Goal: Task Accomplishment & Management: Manage account settings

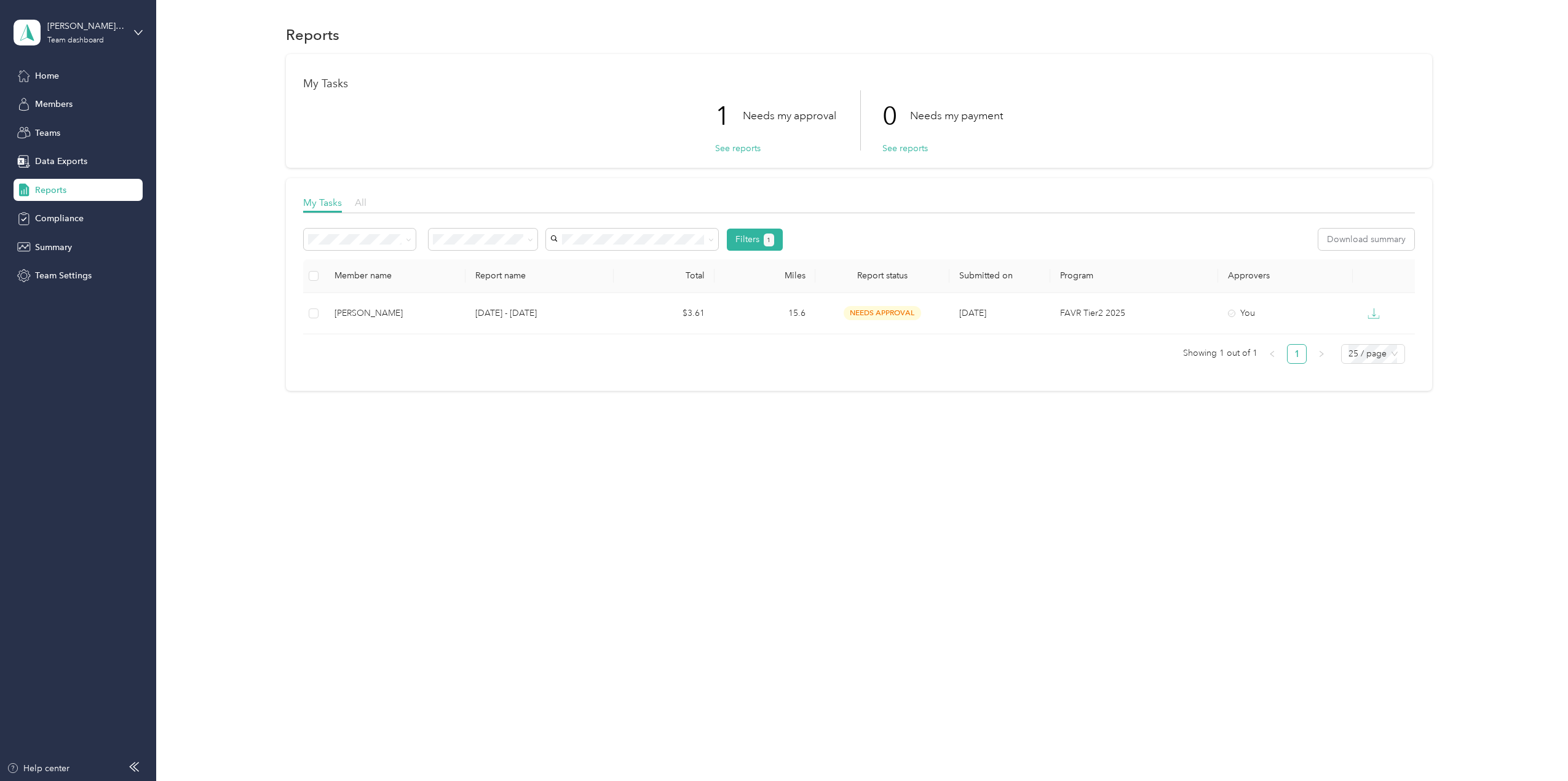
click at [359, 202] on span "All" at bounding box center [361, 202] width 12 height 12
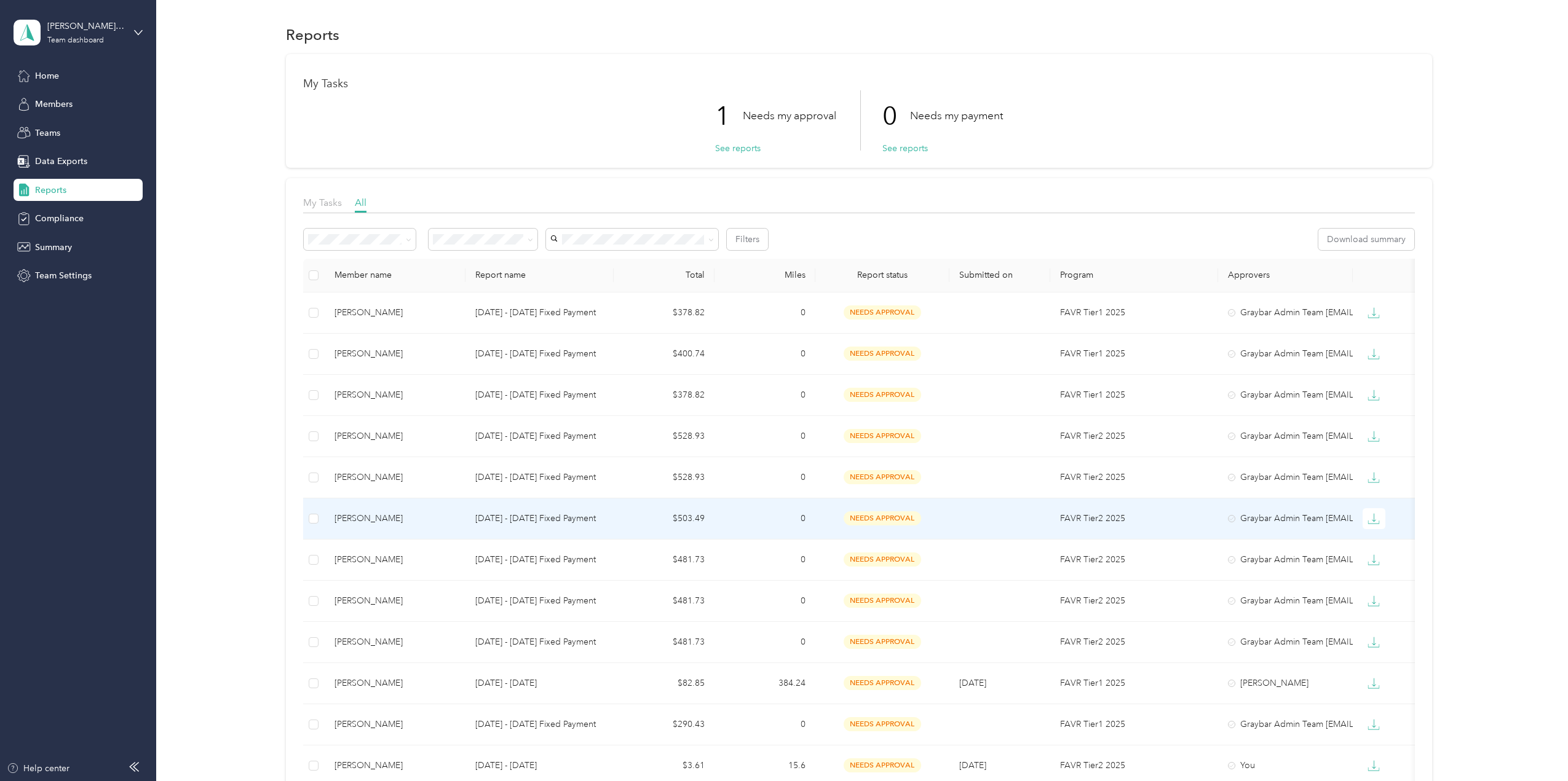
click at [562, 515] on p "[DATE] - [DATE] Fixed Payment" at bounding box center [539, 518] width 128 height 13
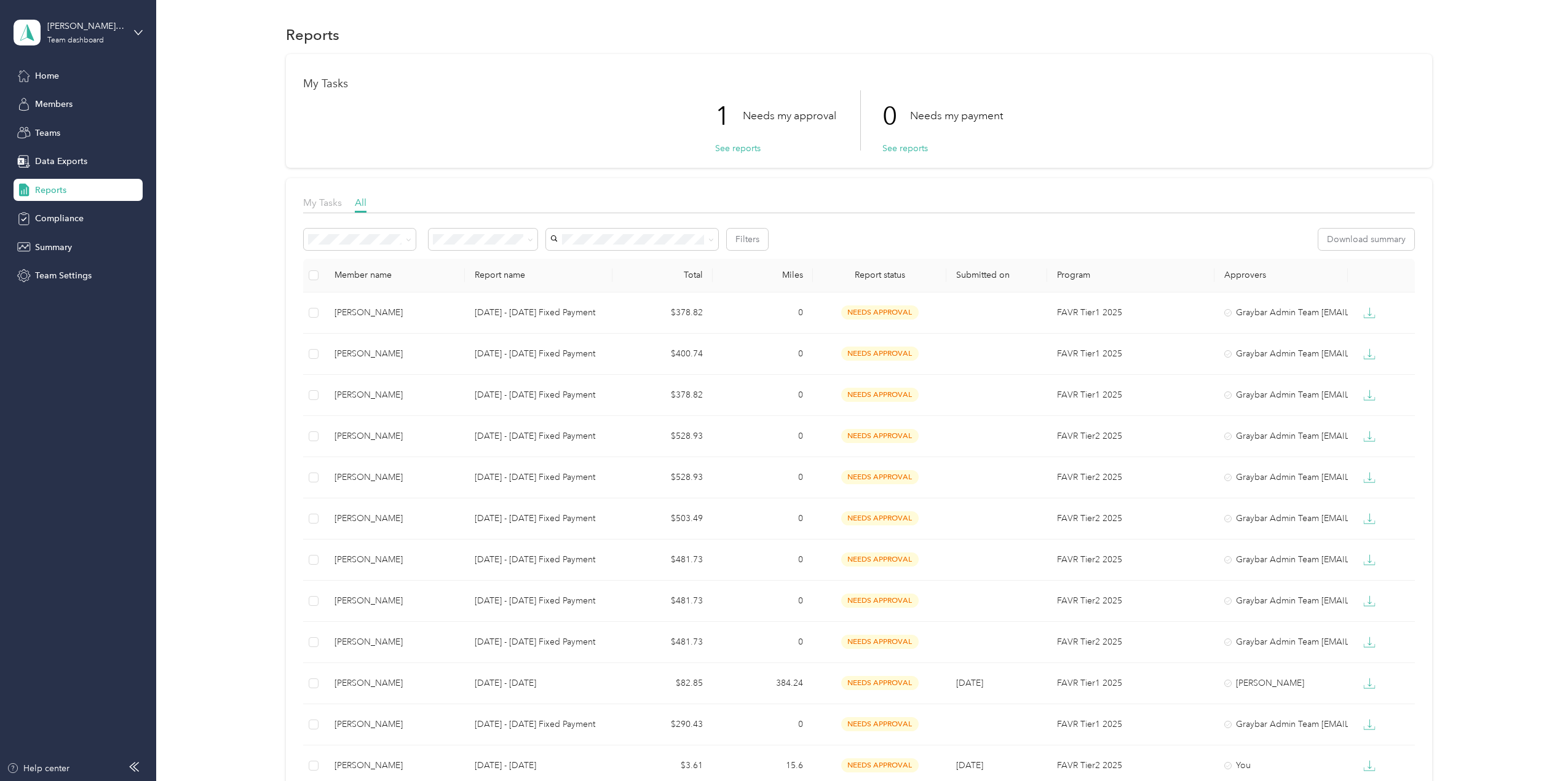
click at [368, 274] on div "Member name" at bounding box center [395, 275] width 121 height 10
click at [370, 273] on div "Member name" at bounding box center [395, 275] width 121 height 10
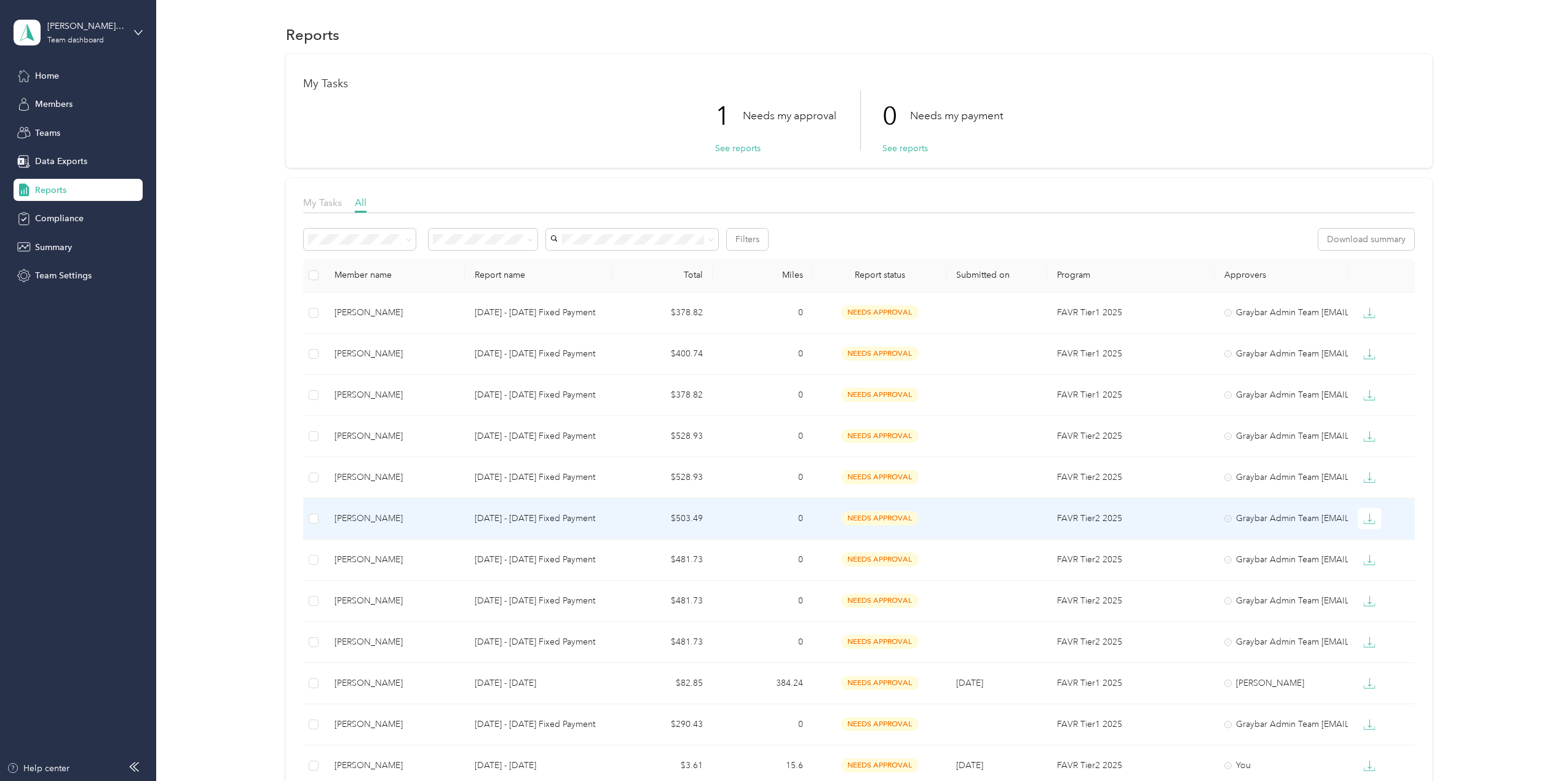
scroll to position [62, 0]
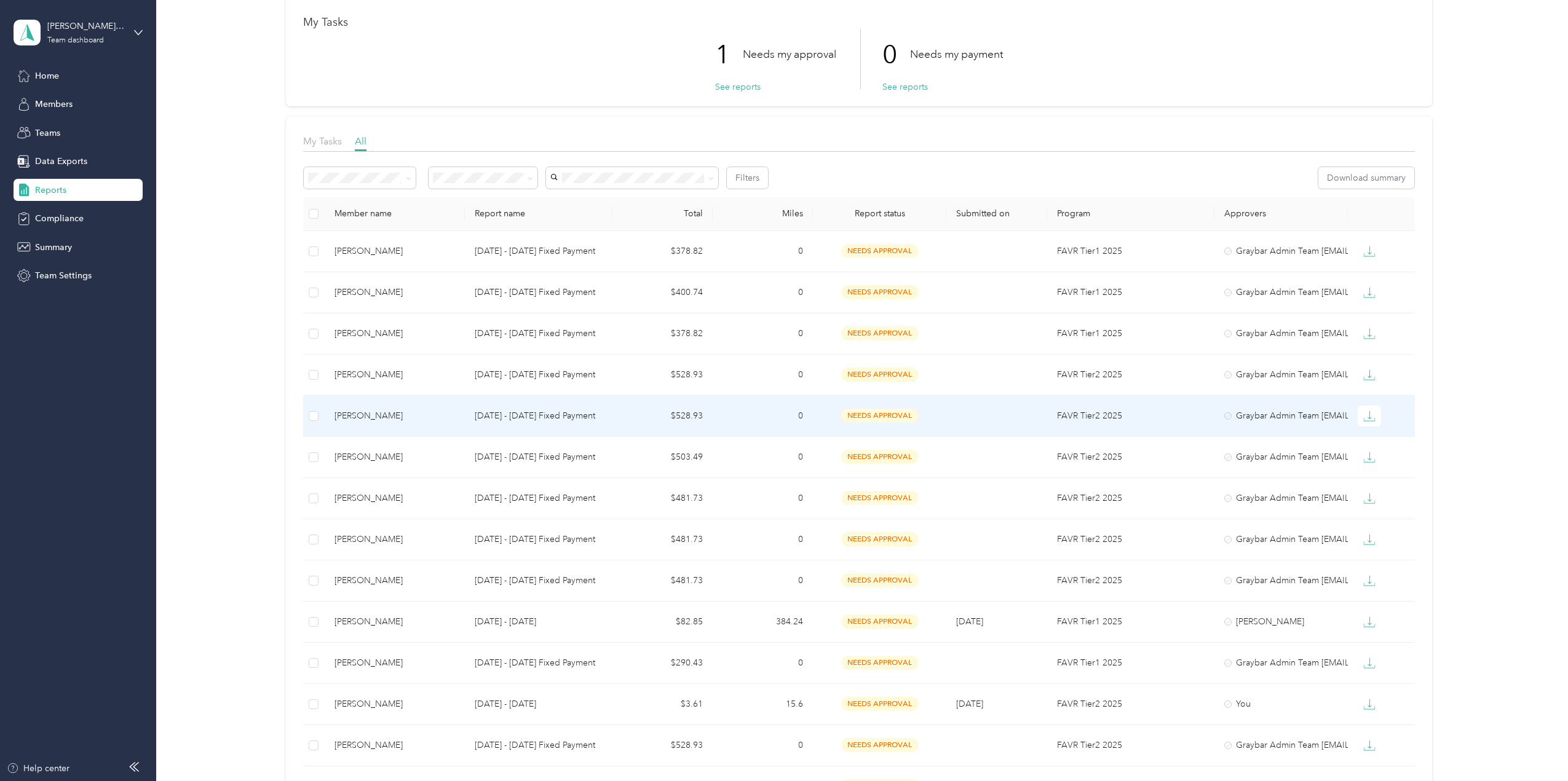
click at [891, 420] on span "needs approval" at bounding box center [880, 416] width 77 height 14
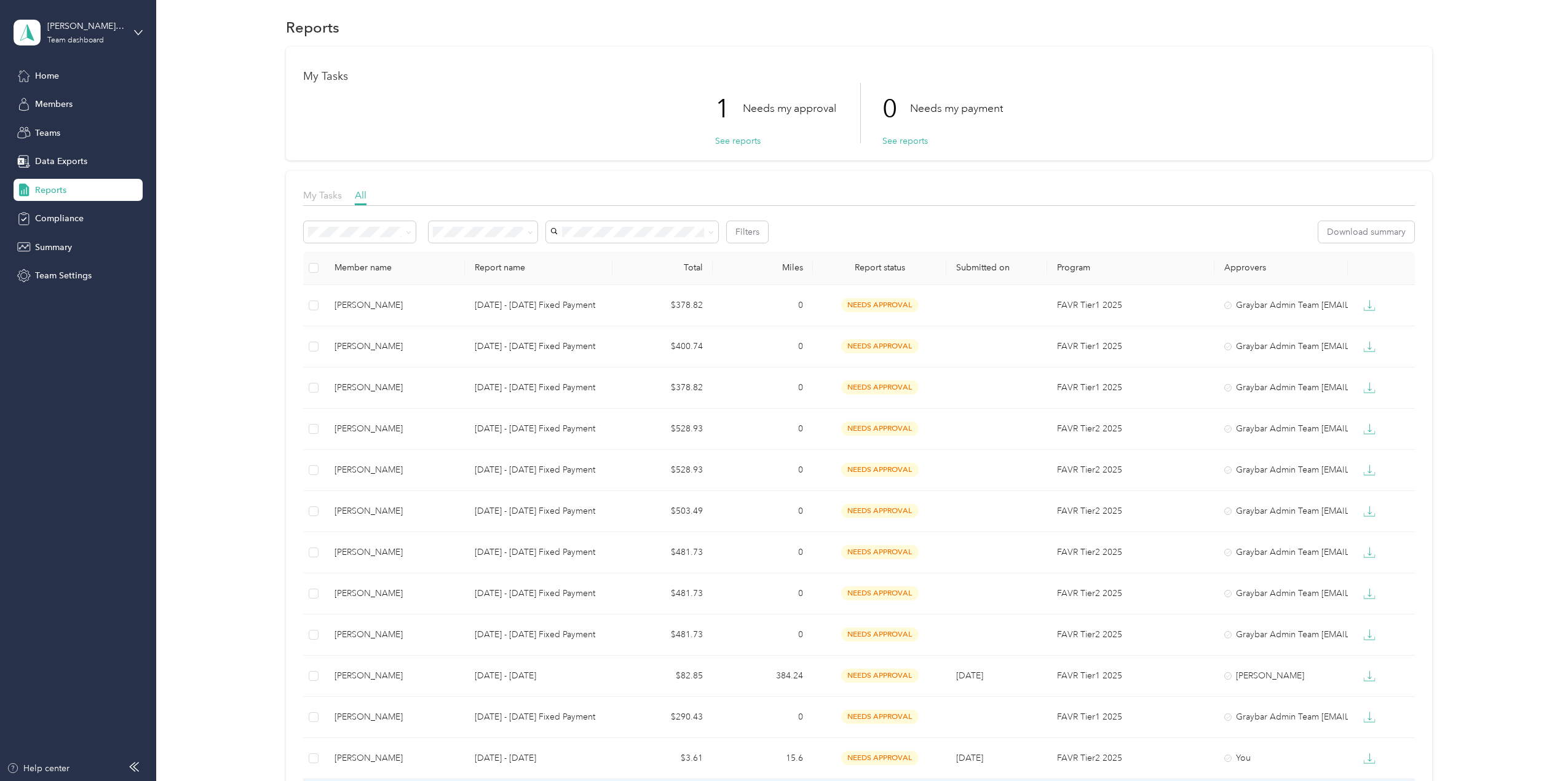
scroll to position [7, 0]
click at [735, 138] on button "See reports" at bounding box center [737, 141] width 45 height 13
